Goal: Task Accomplishment & Management: Use online tool/utility

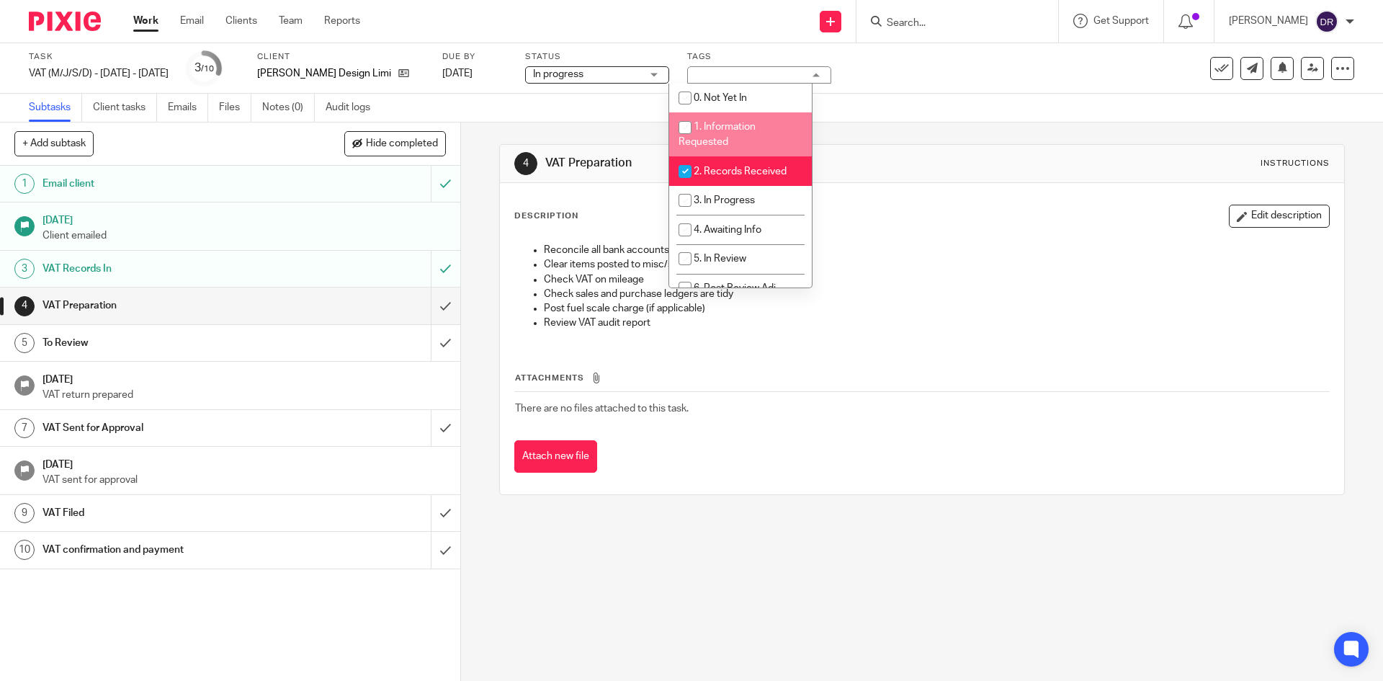
click at [705, 154] on li "1. Information Requested" at bounding box center [740, 134] width 143 height 44
checkbox input "true"
click at [705, 166] on span "2. Records Received" at bounding box center [740, 171] width 93 height 10
checkbox input "false"
click at [720, 127] on span "1. Information Requested" at bounding box center [717, 134] width 77 height 25
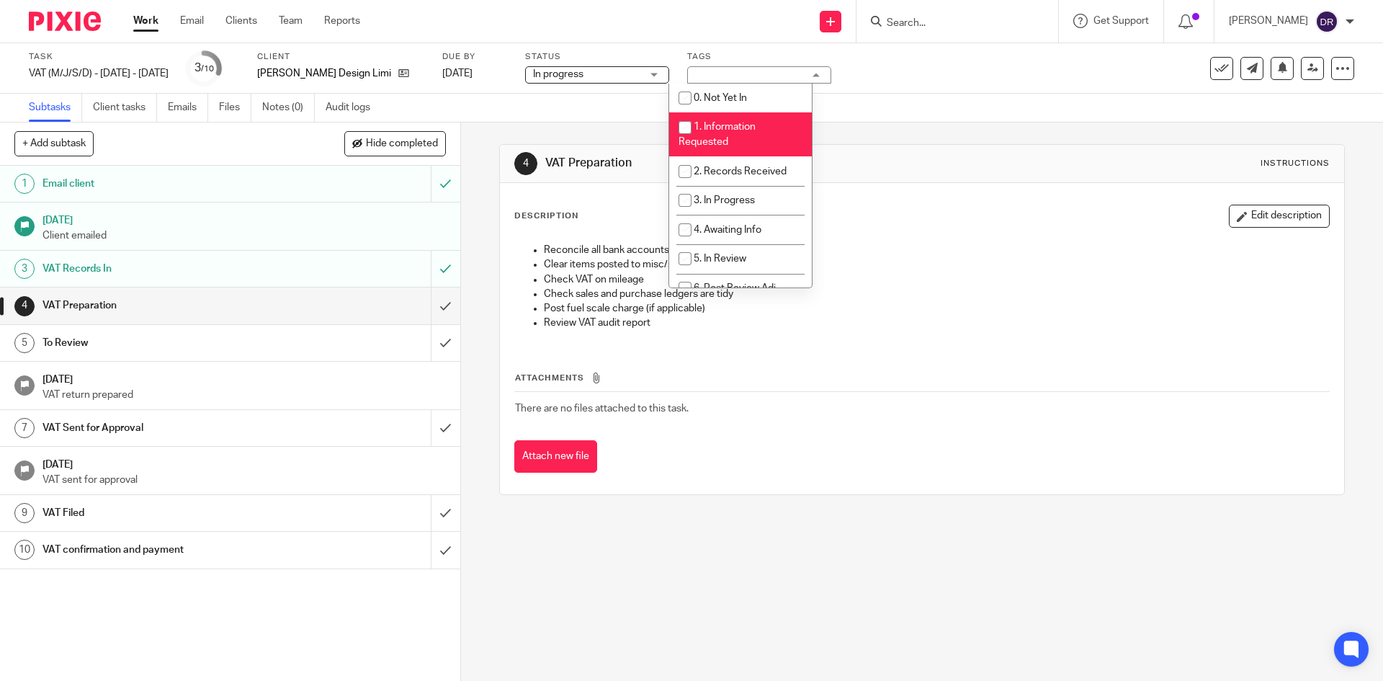
checkbox input "false"
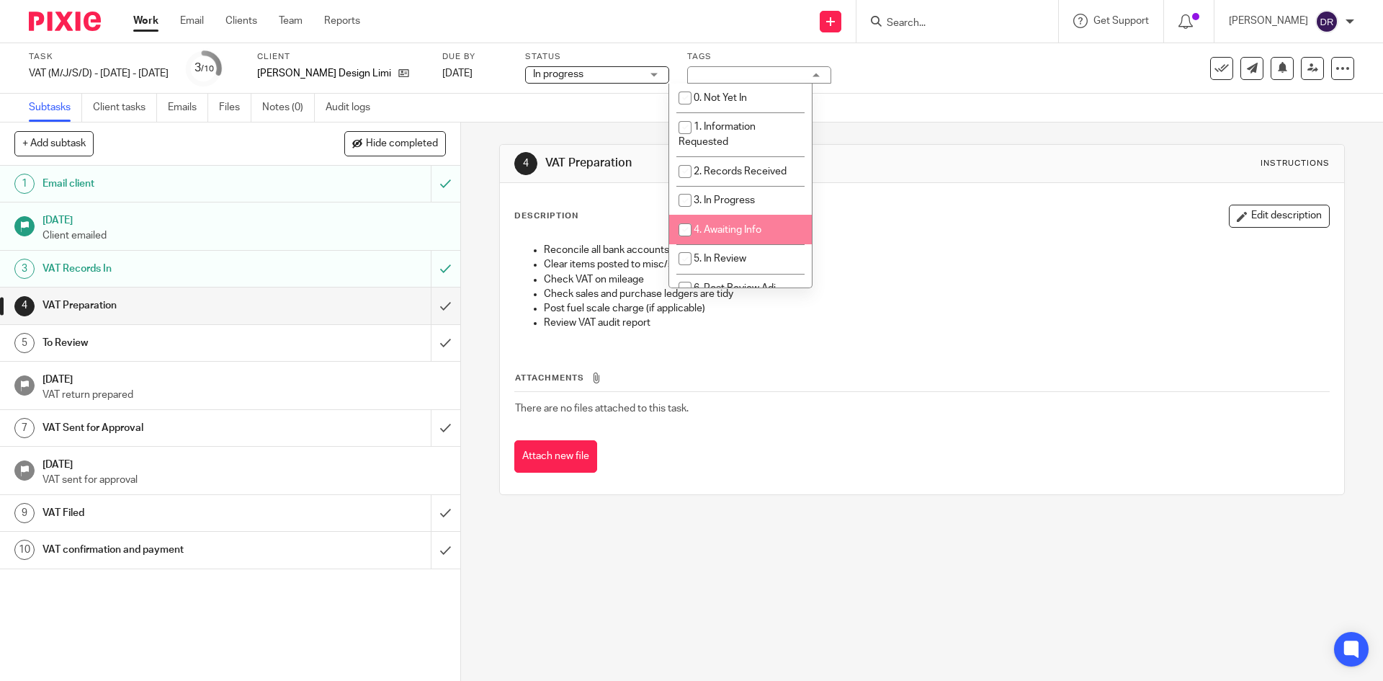
click at [717, 230] on span "4. Awaiting Info" at bounding box center [728, 230] width 68 height 10
checkbox input "true"
click at [485, 218] on div "4 VAT Preparation Instructions Description Edit description Reconcile all bank …" at bounding box center [922, 401] width 922 height 558
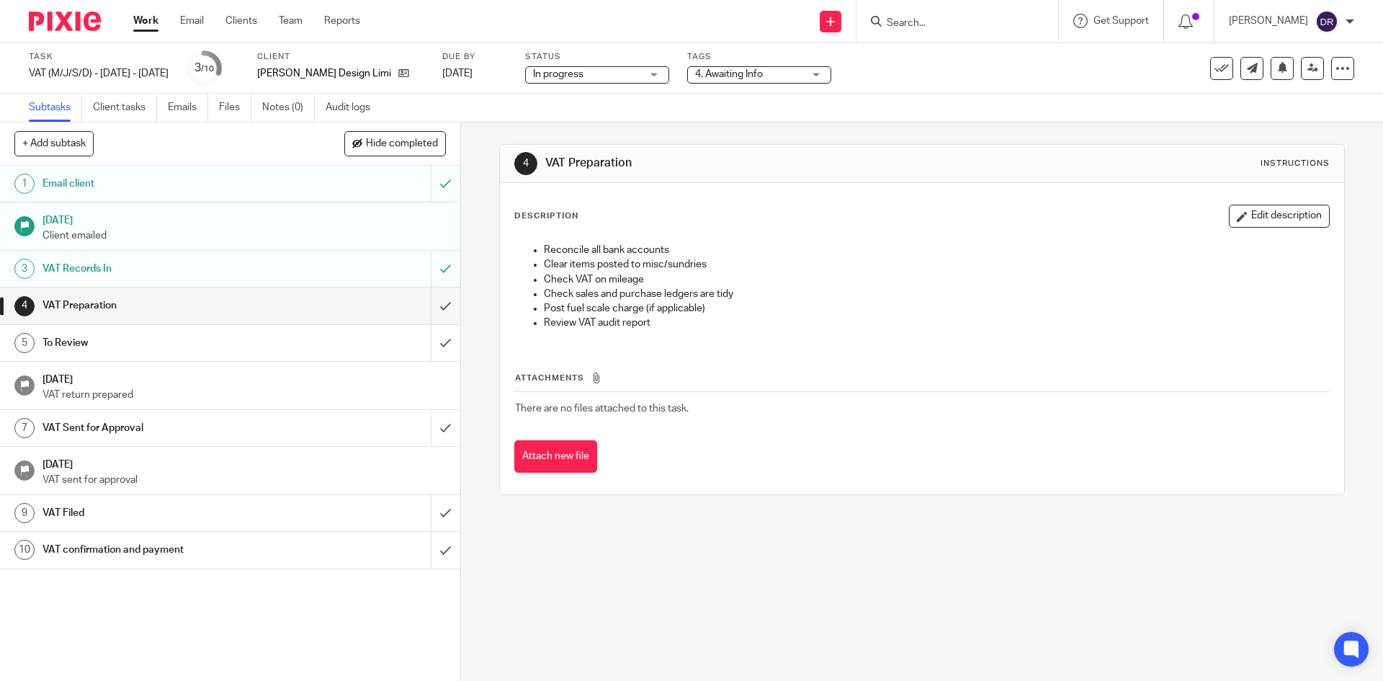
click at [72, 20] on img at bounding box center [65, 21] width 72 height 19
